Goal: Information Seeking & Learning: Compare options

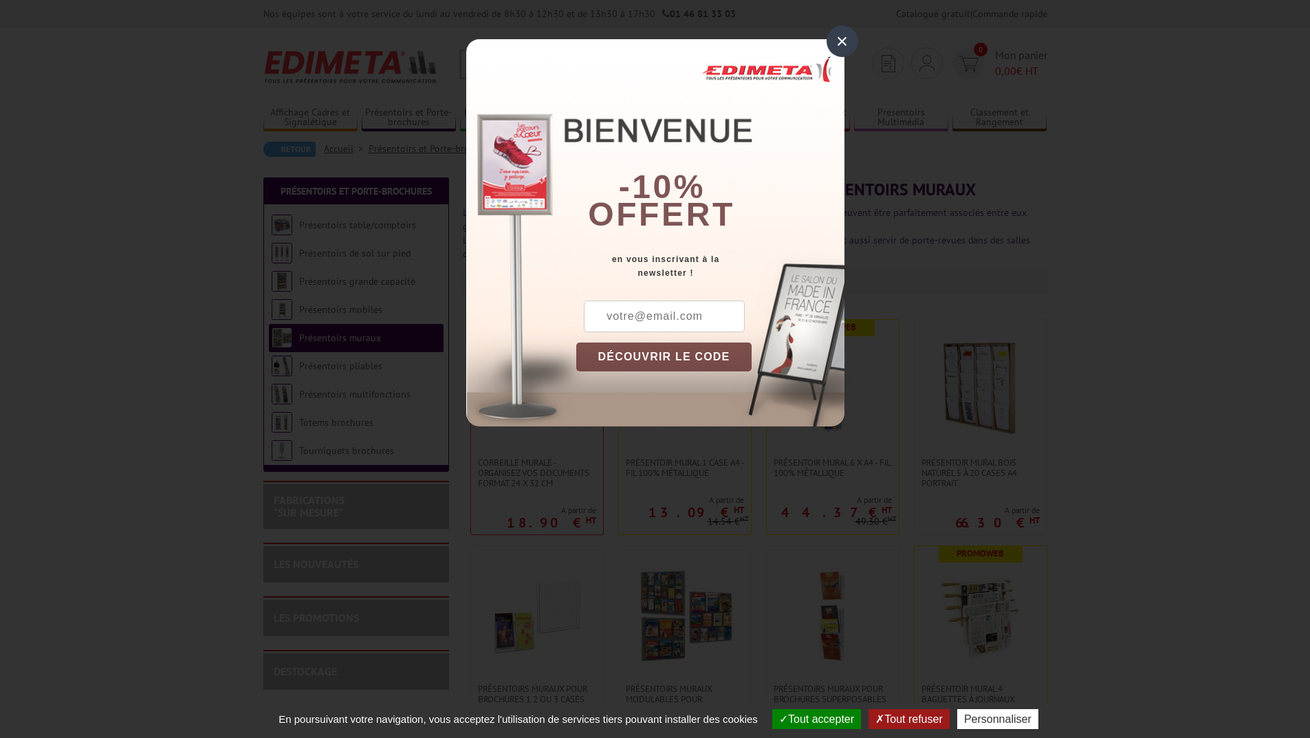
click at [841, 30] on div "×" at bounding box center [843, 41] width 32 height 32
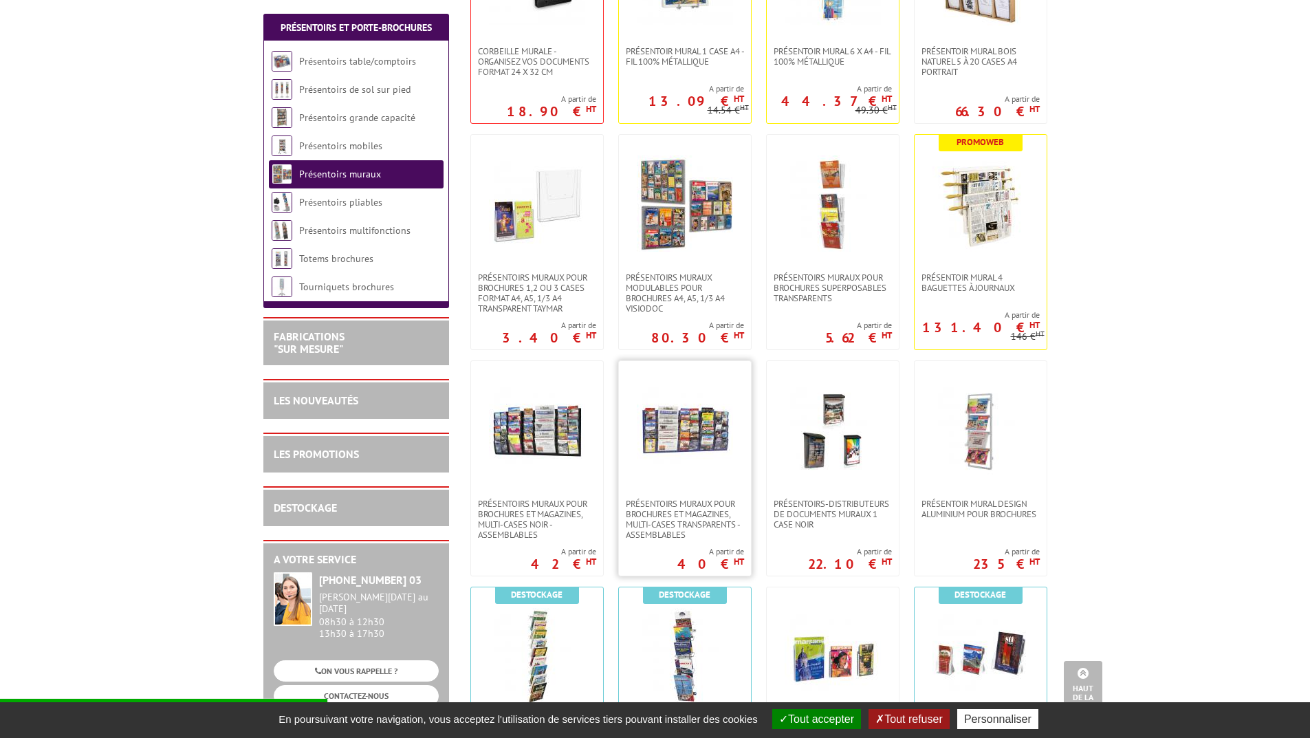
scroll to position [413, 0]
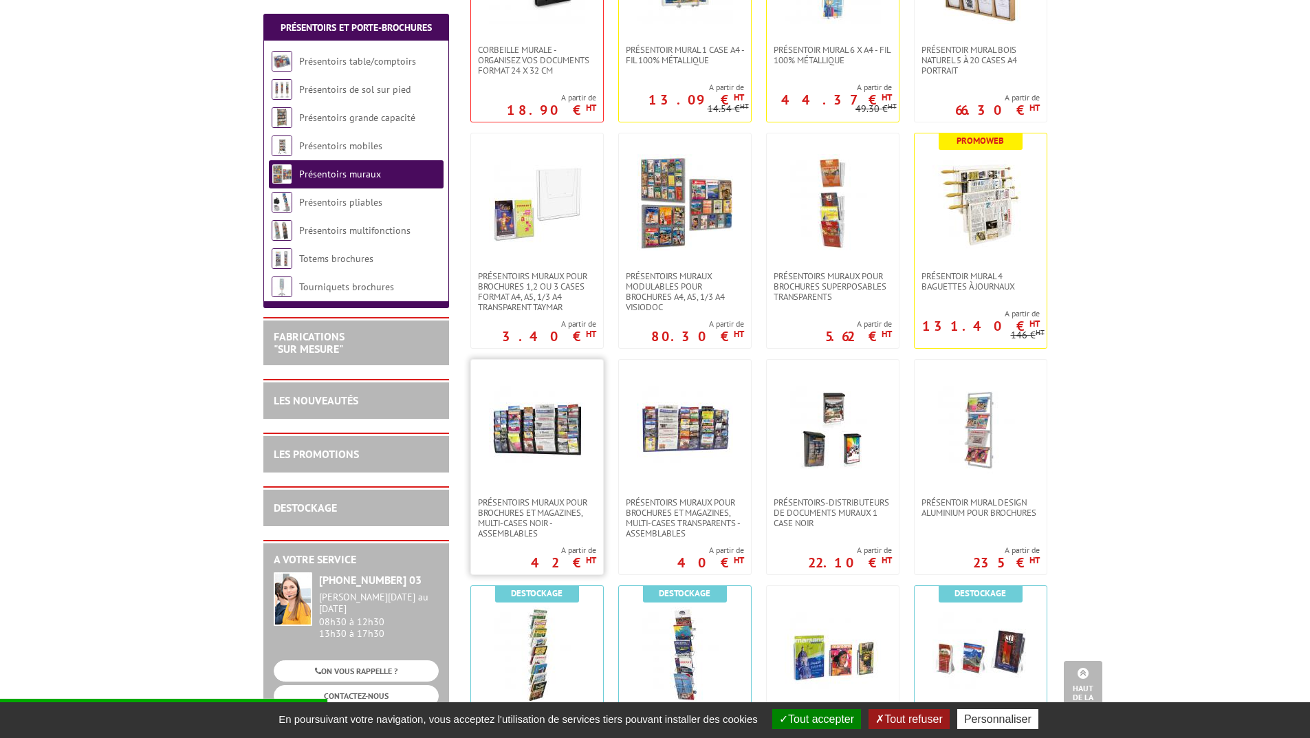
click at [545, 444] on img at bounding box center [537, 428] width 96 height 96
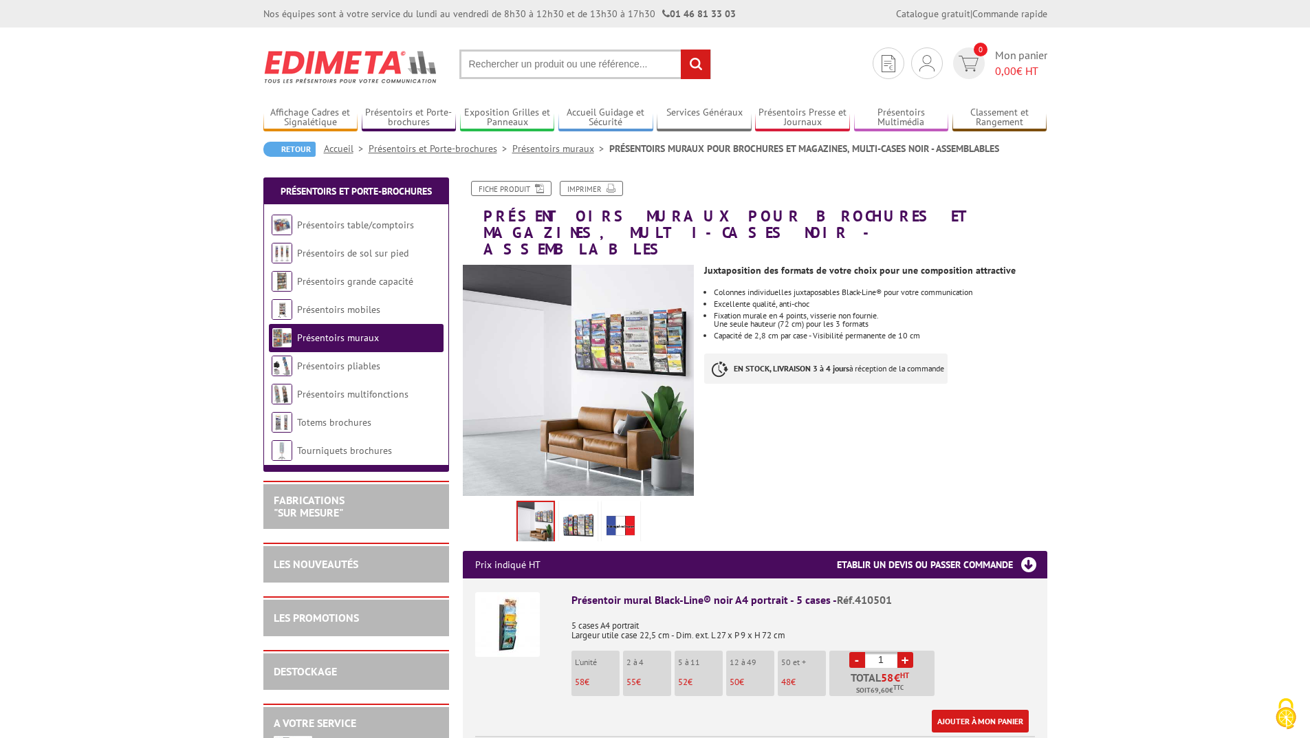
click at [541, 159] on div "Retour Accueil Présentoirs et Porte-brochures Présentoirs muraux PRÉSENTOIRS MU…" at bounding box center [655, 154] width 784 height 25
click at [540, 148] on link "Présentoirs muraux" at bounding box center [560, 148] width 97 height 12
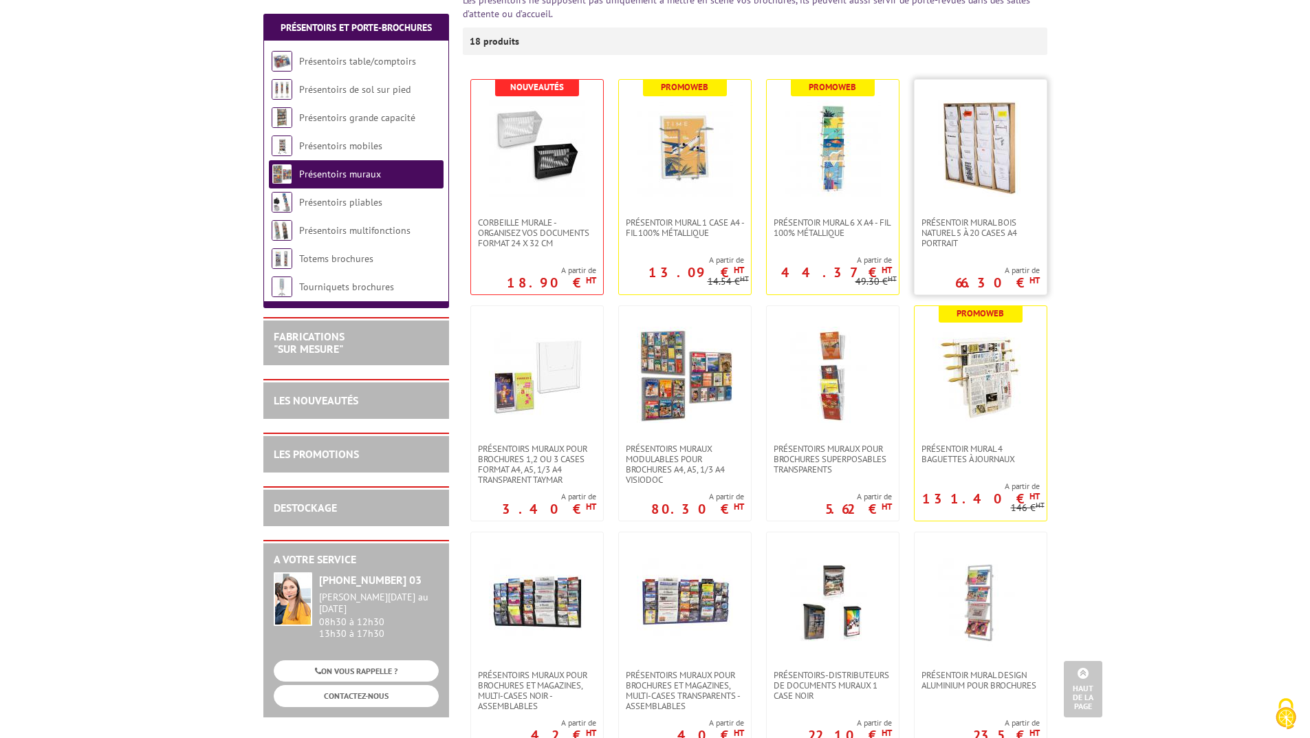
scroll to position [206, 0]
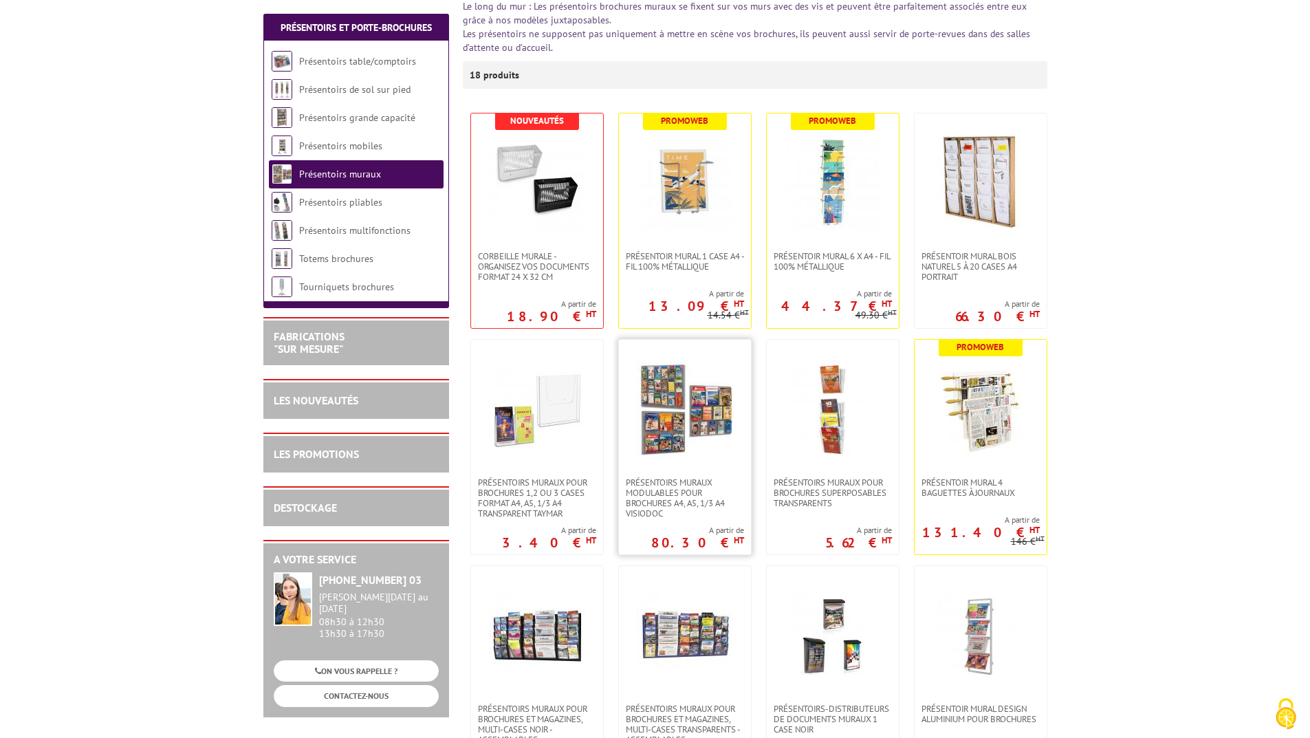
click at [712, 405] on img at bounding box center [685, 408] width 96 height 96
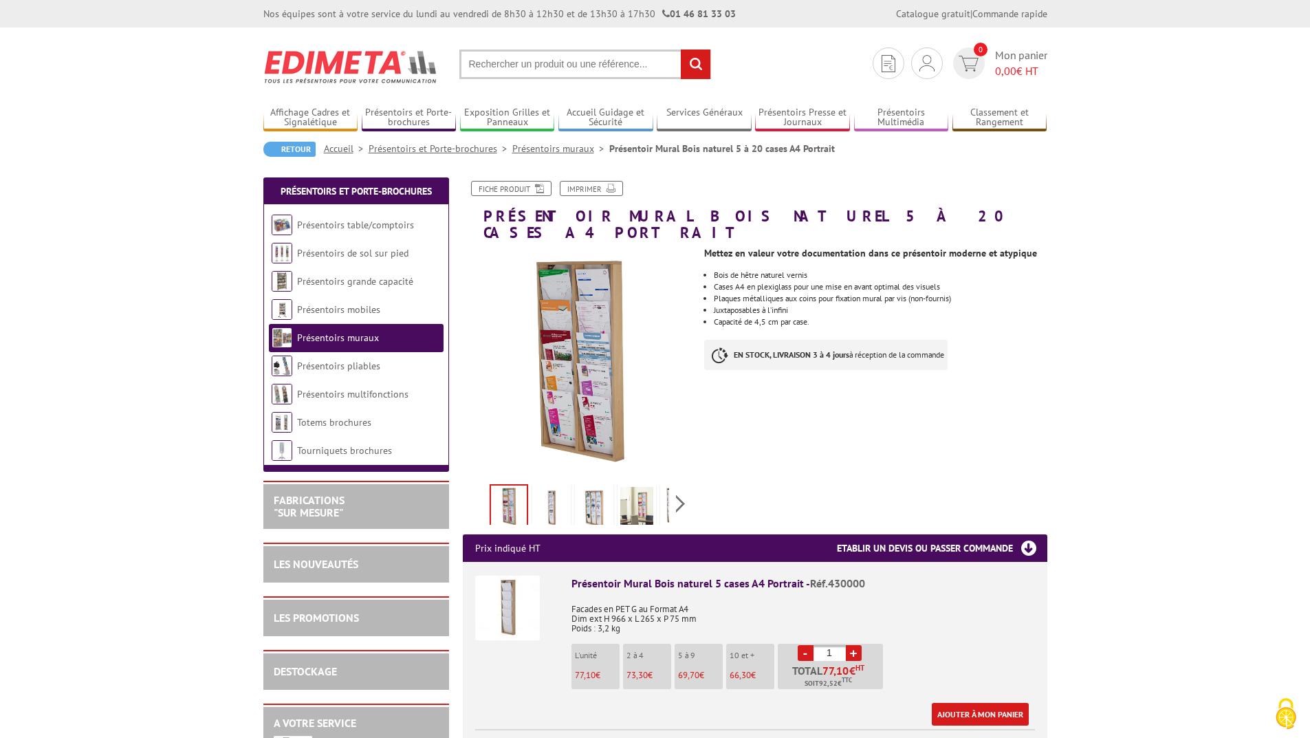
click at [637, 489] on img at bounding box center [636, 508] width 33 height 43
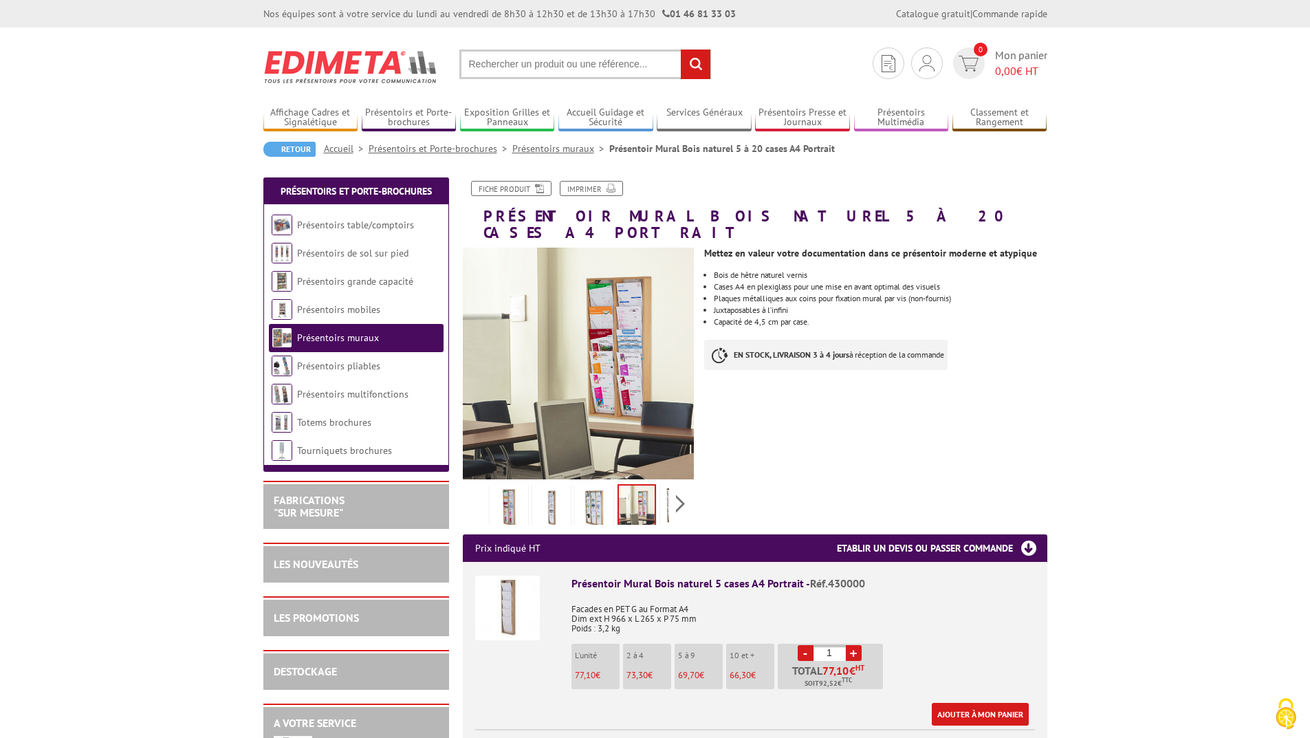
click at [591, 490] on img at bounding box center [594, 508] width 33 height 43
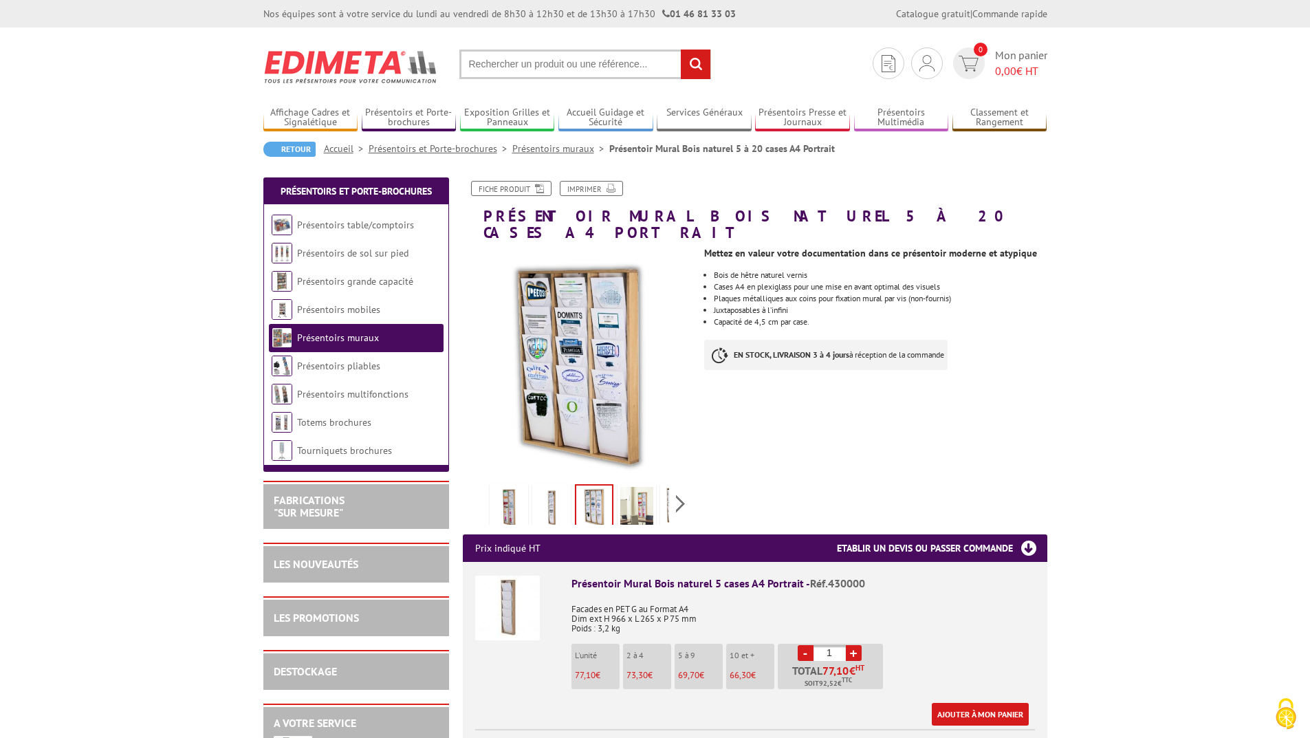
click at [545, 490] on img at bounding box center [551, 508] width 33 height 43
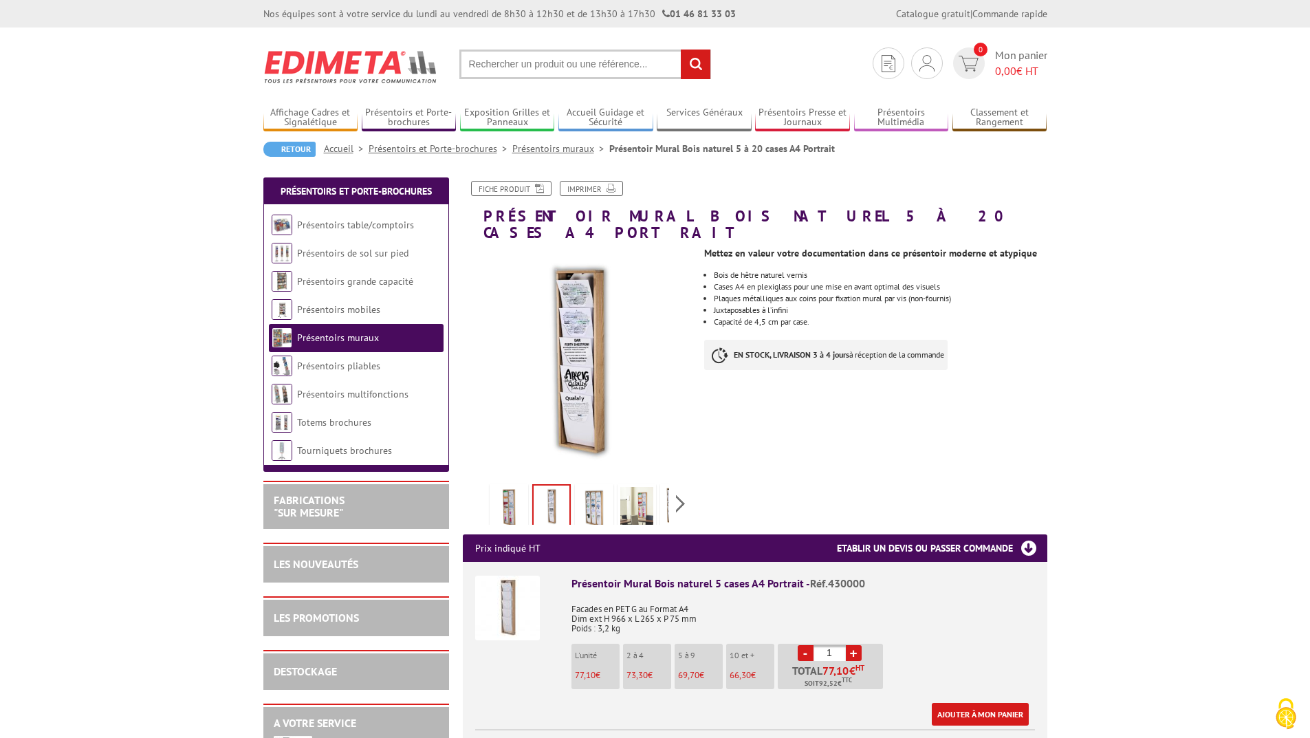
click at [507, 489] on img at bounding box center [508, 508] width 33 height 43
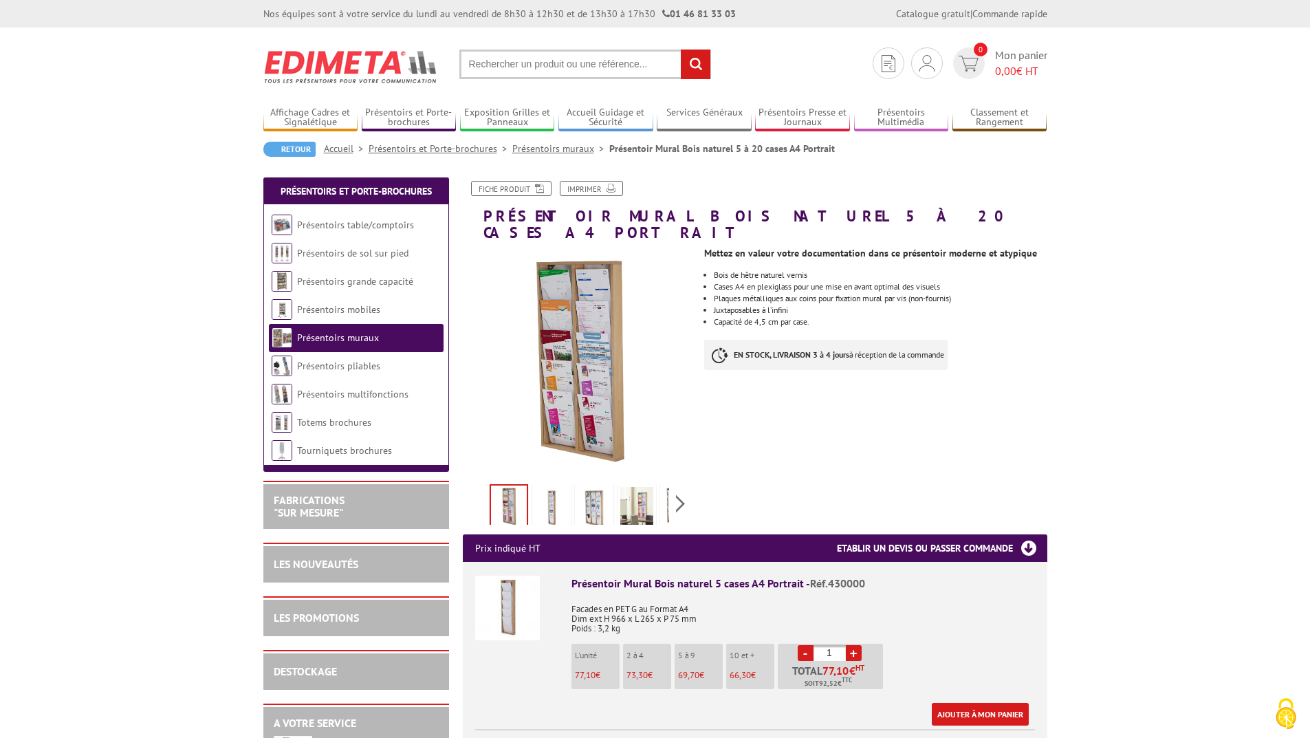
click at [592, 487] on img at bounding box center [594, 508] width 33 height 43
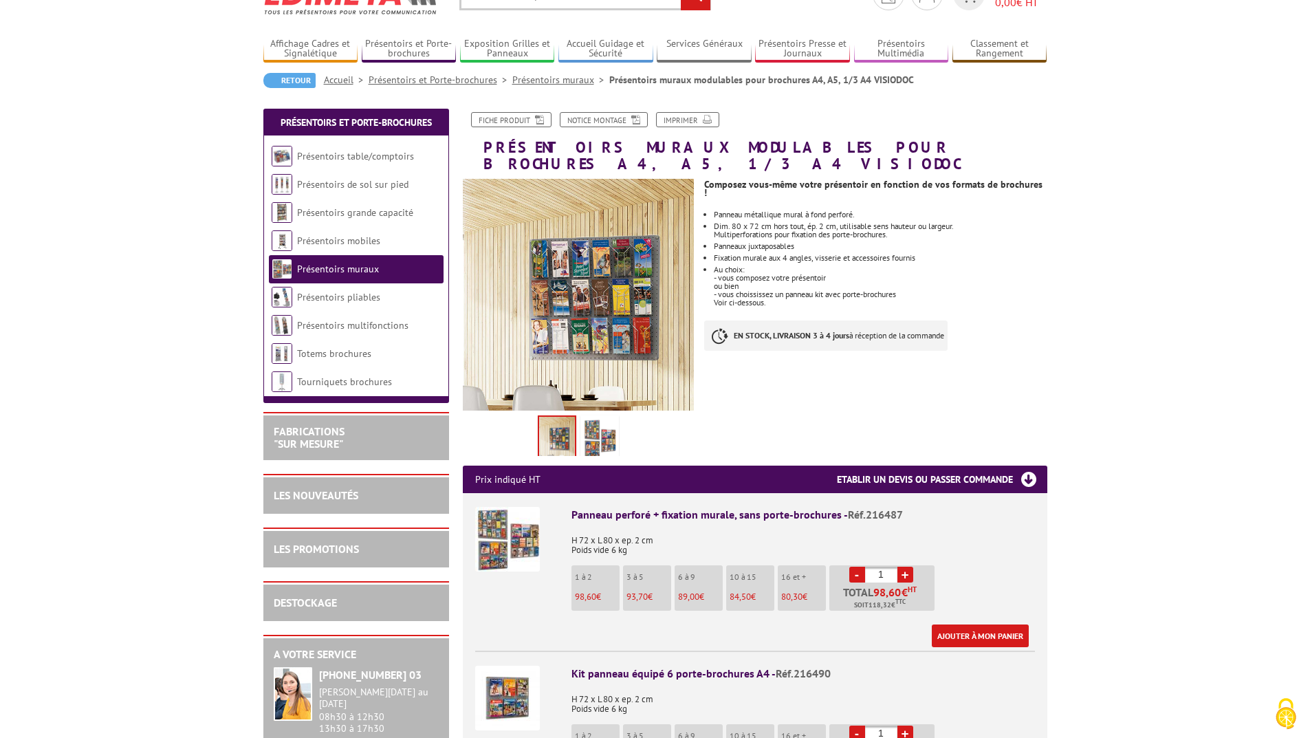
scroll to position [138, 0]
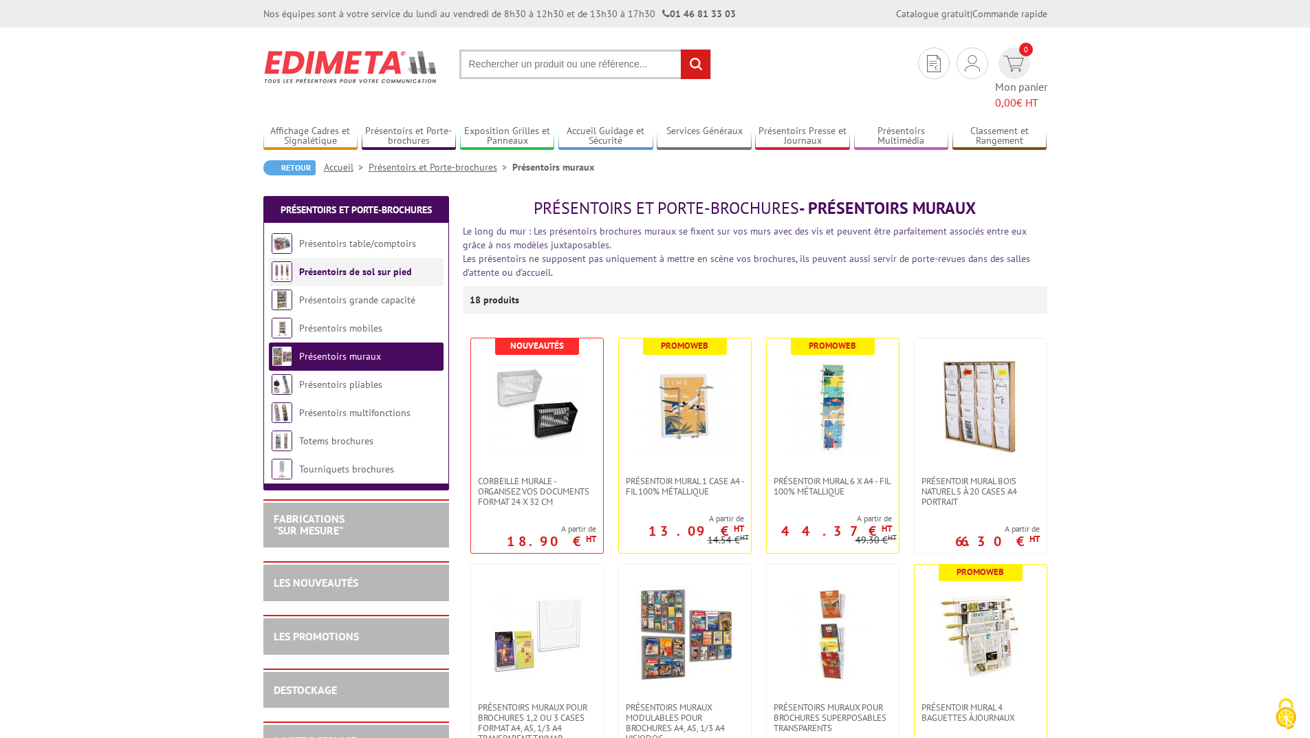
click at [329, 258] on li "Présentoirs de sol sur pied" at bounding box center [356, 272] width 175 height 28
click at [334, 265] on link "Présentoirs de sol sur pied" at bounding box center [355, 271] width 113 height 12
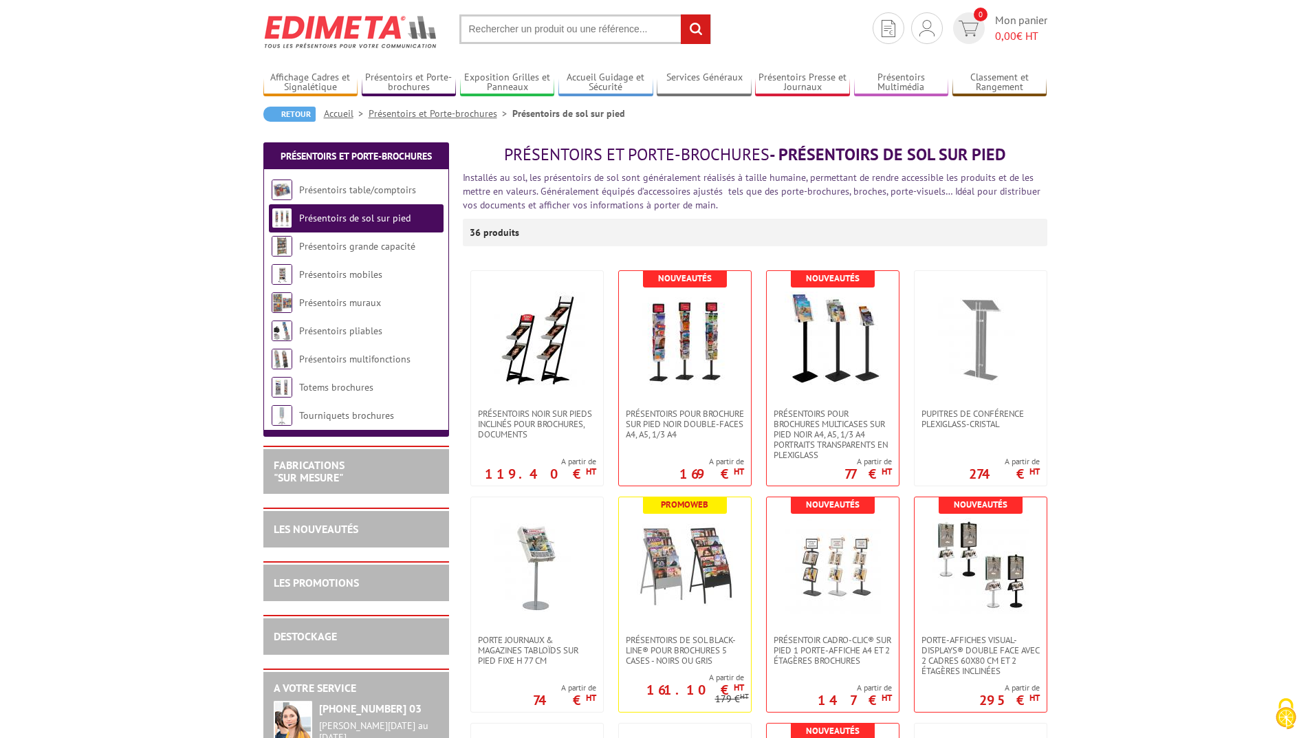
scroll to position [69, 0]
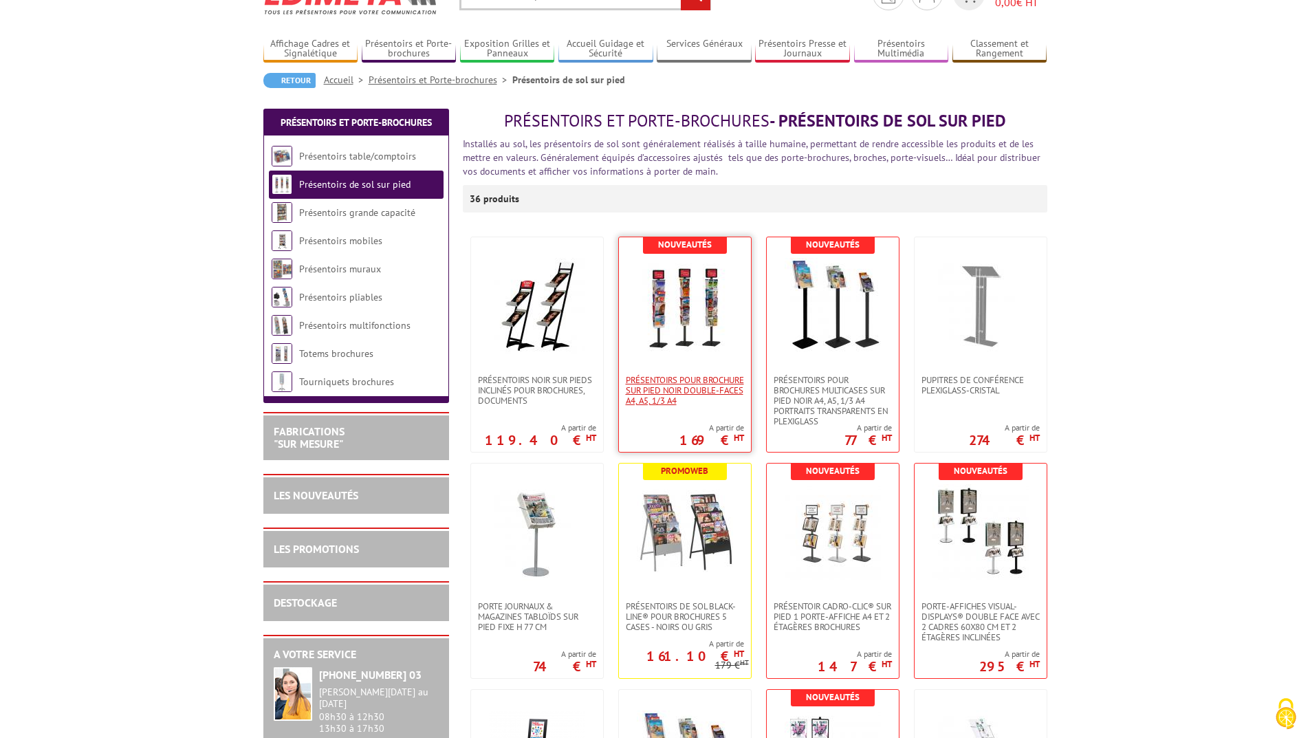
click at [686, 385] on span "Présentoirs pour brochure sur pied NOIR double-faces A4, A5, 1/3 A4" at bounding box center [685, 390] width 118 height 31
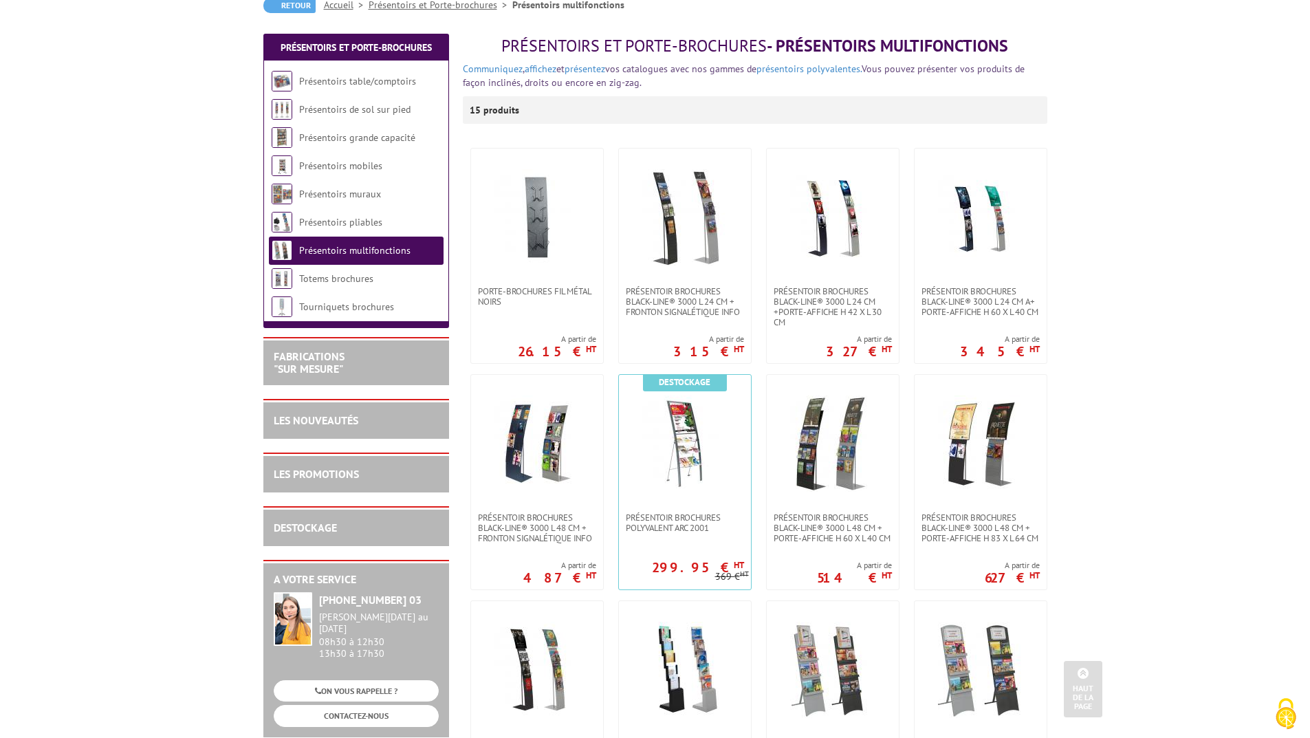
scroll to position [138, 0]
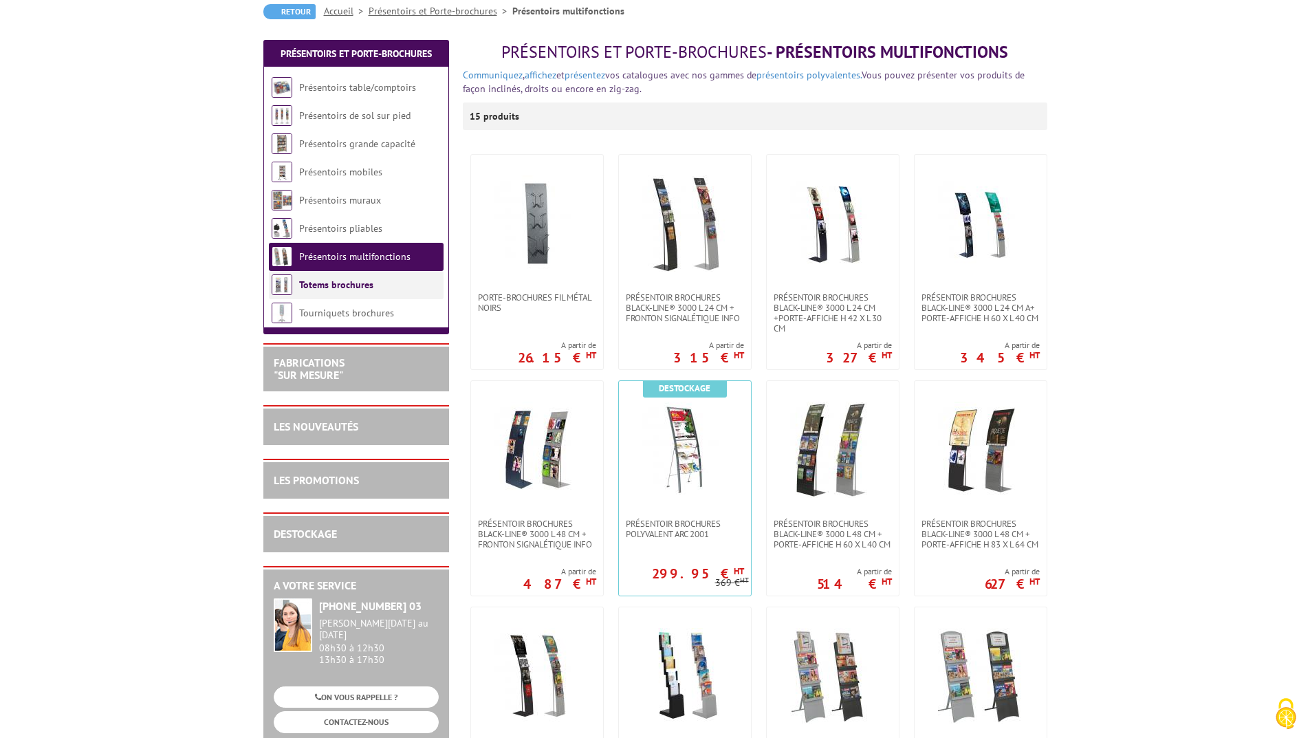
click at [326, 278] on li "Totems brochures" at bounding box center [356, 285] width 175 height 28
click at [325, 285] on link "Totems brochures" at bounding box center [336, 285] width 74 height 12
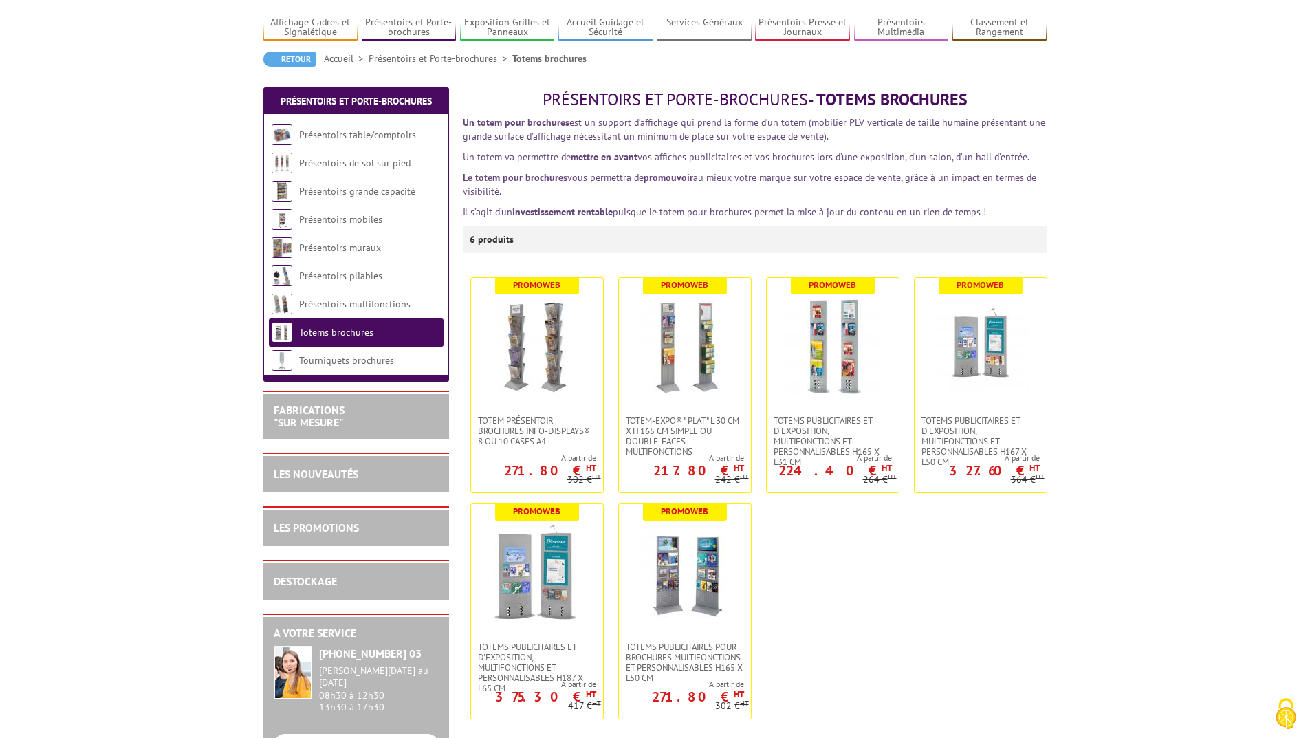
scroll to position [69, 0]
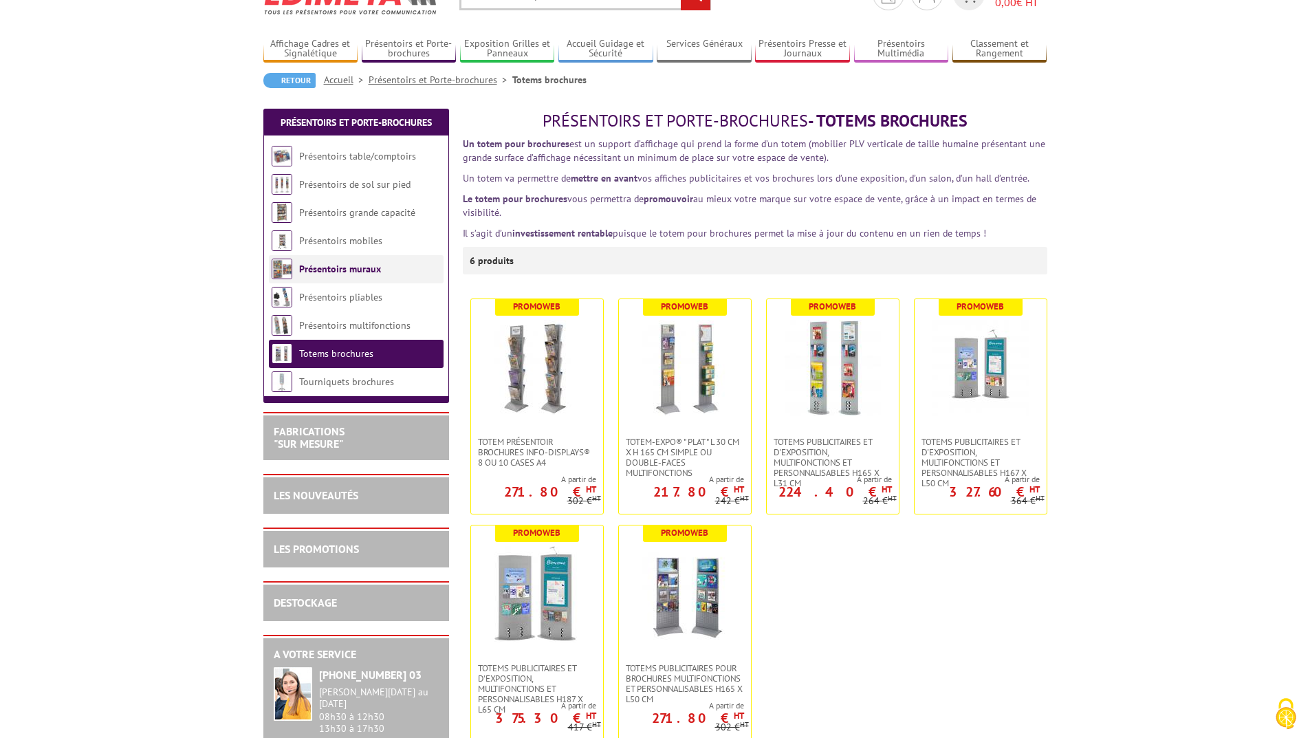
click at [328, 264] on link "Présentoirs muraux" at bounding box center [340, 269] width 82 height 12
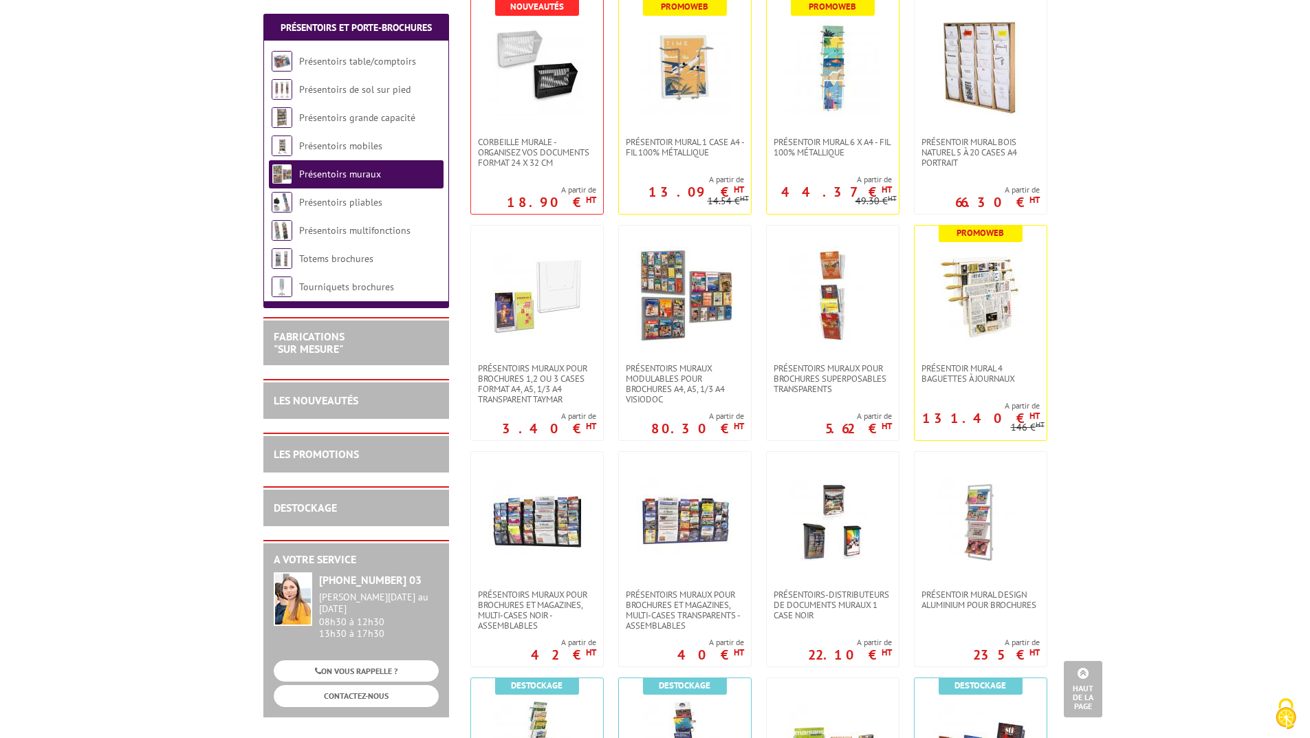
scroll to position [344, 0]
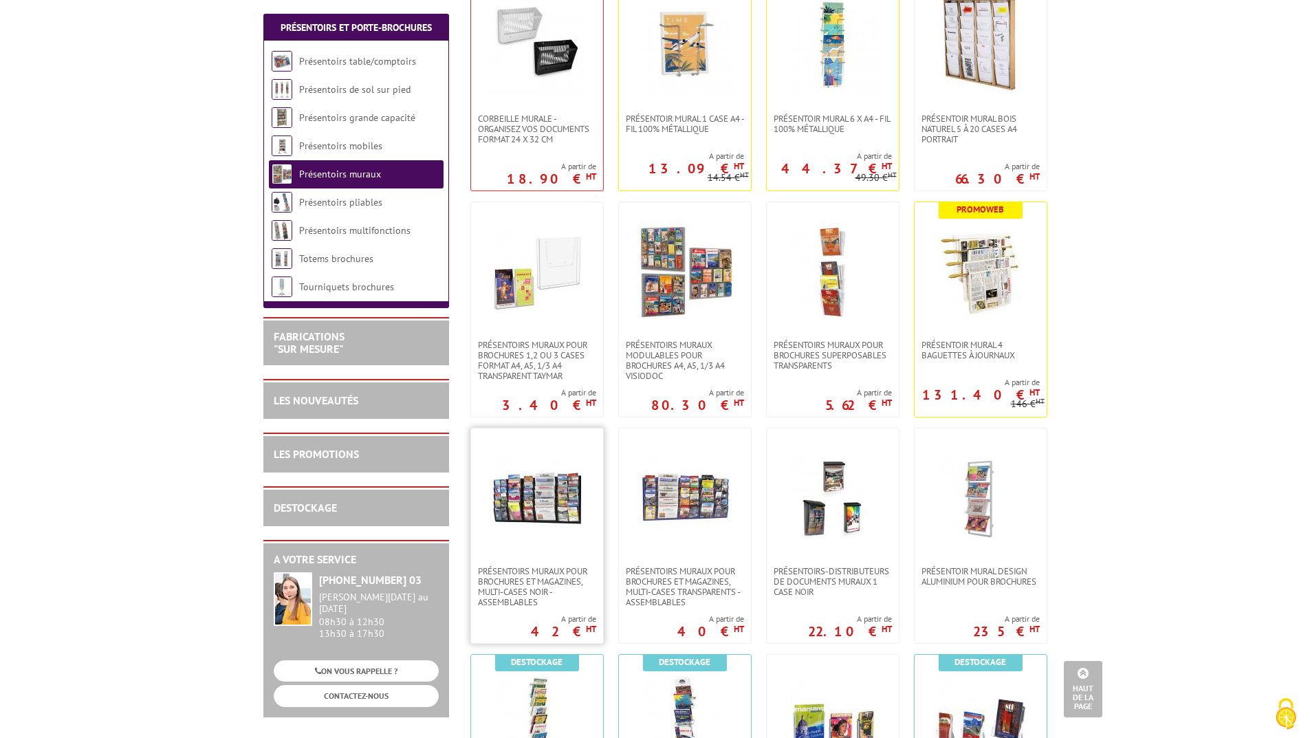
click at [534, 526] on img at bounding box center [537, 497] width 96 height 96
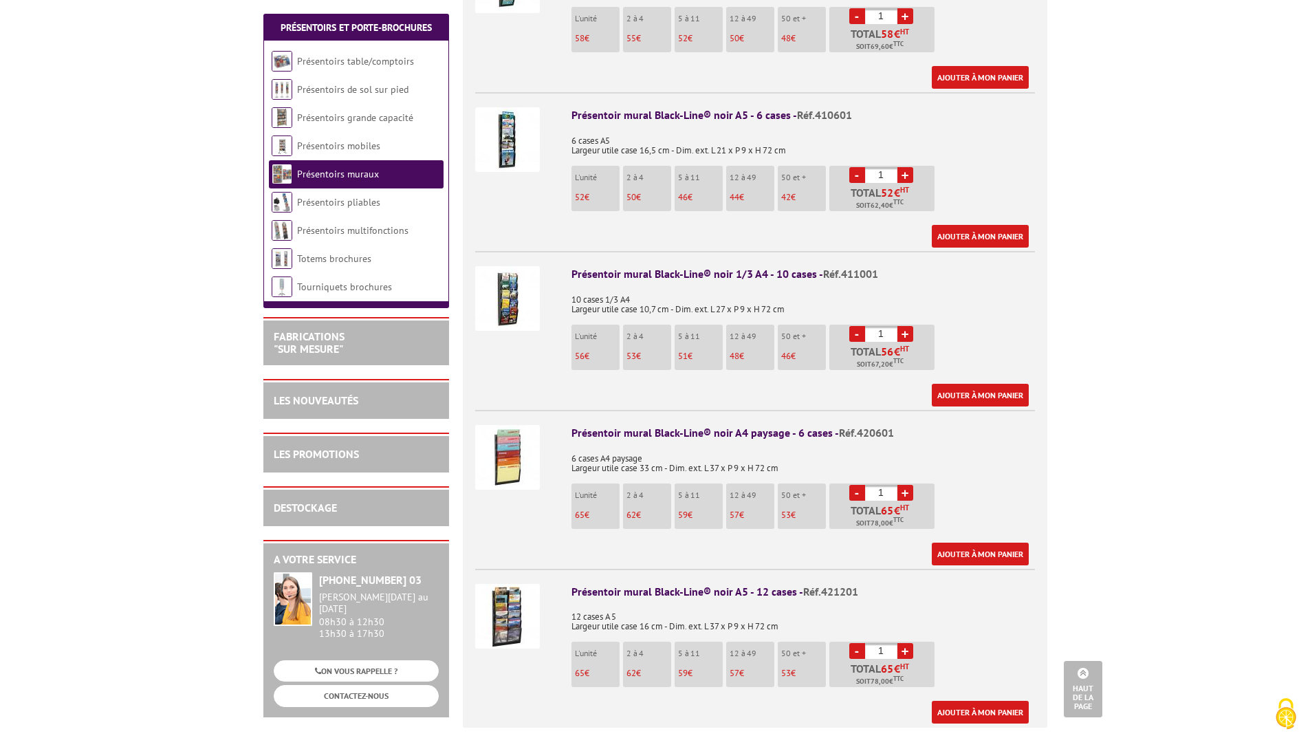
scroll to position [619, 0]
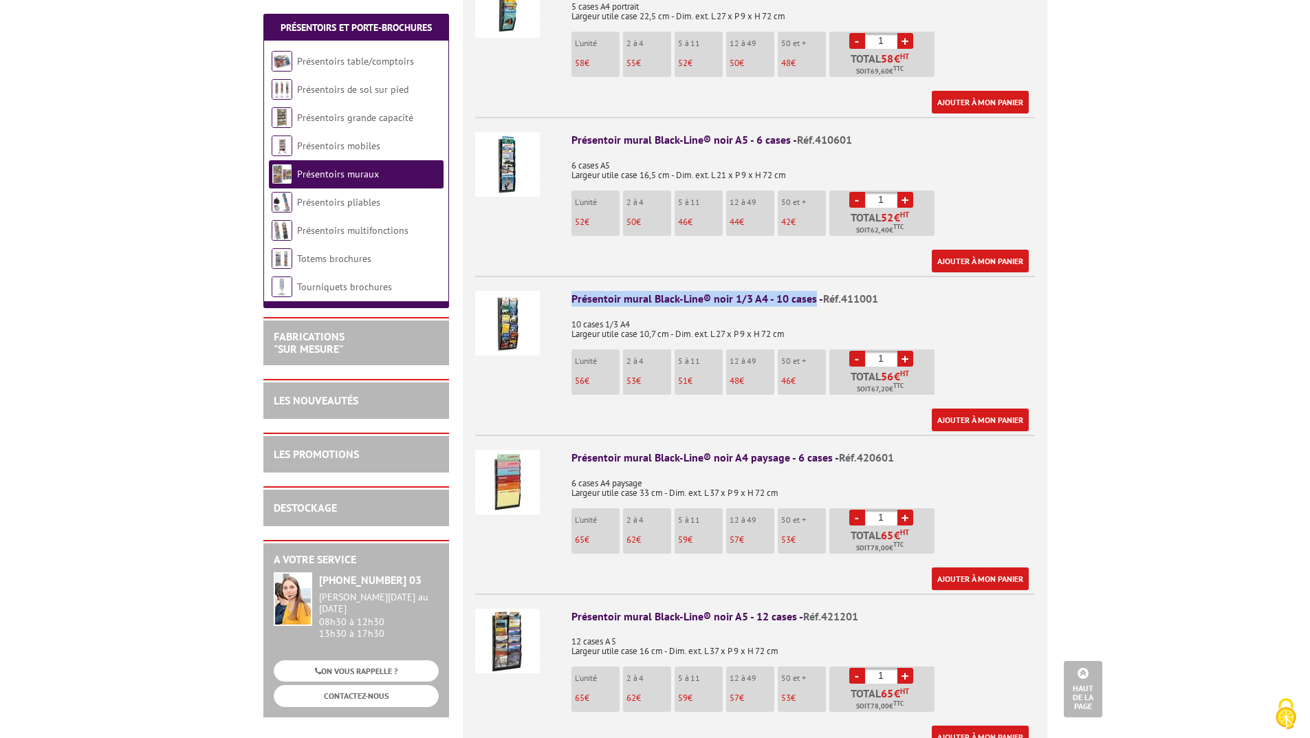
drag, startPoint x: 572, startPoint y: 285, endPoint x: 559, endPoint y: 457, distance: 172.4
click at [810, 291] on div "Présentoir mural Black-Line® noir 1/3 A4 - 10 cases - Réf.411001" at bounding box center [804, 299] width 464 height 16
copy div "Présentoir mural Black-Line® noir 1/3 A4 - 10 case"
click at [877, 292] on span "Réf.411001" at bounding box center [850, 299] width 55 height 14
drag, startPoint x: 882, startPoint y: 281, endPoint x: 842, endPoint y: 280, distance: 40.6
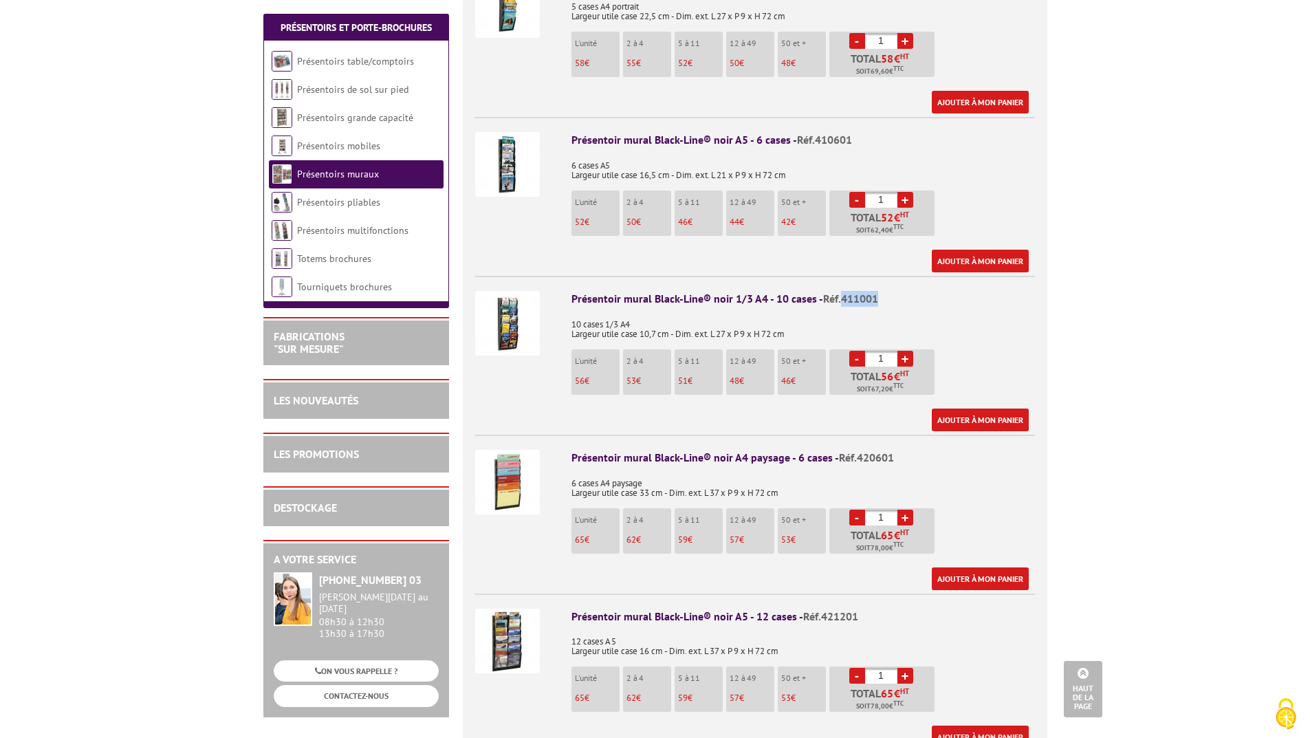
click at [842, 291] on div "Présentoir mural Black-Line® noir 1/3 A4 - 10 cases - Réf.411001" at bounding box center [804, 299] width 464 height 16
copy span "411001"
